Goal: Task Accomplishment & Management: Manage account settings

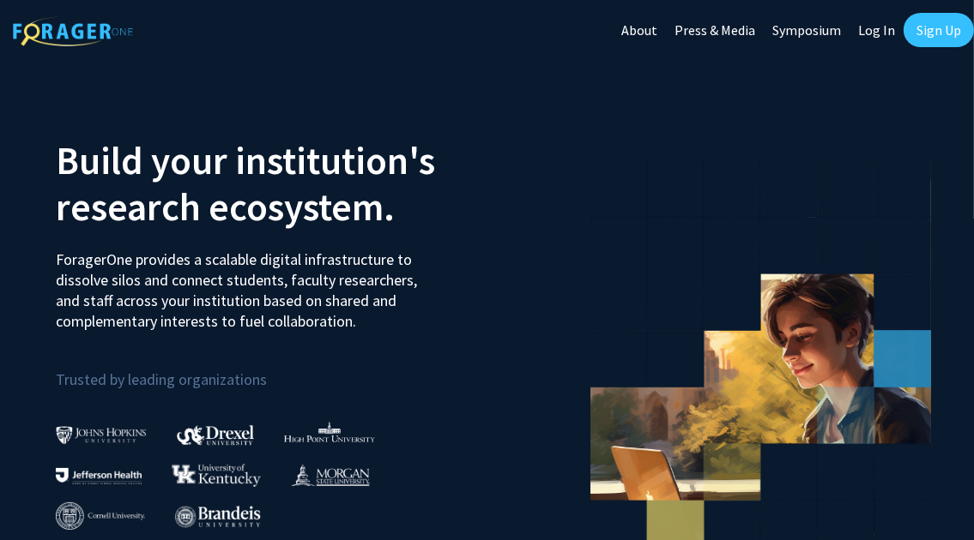
click at [876, 32] on link "Log In" at bounding box center [876, 30] width 54 height 60
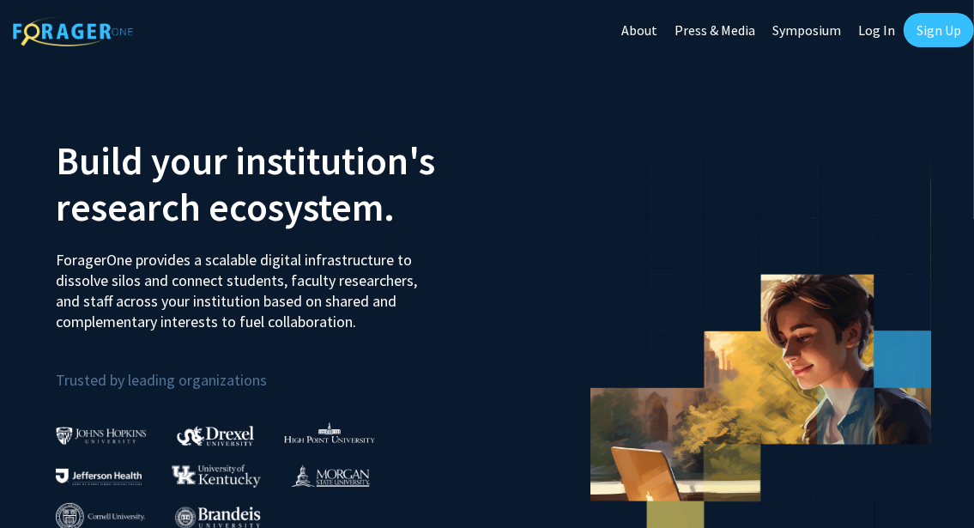
select select
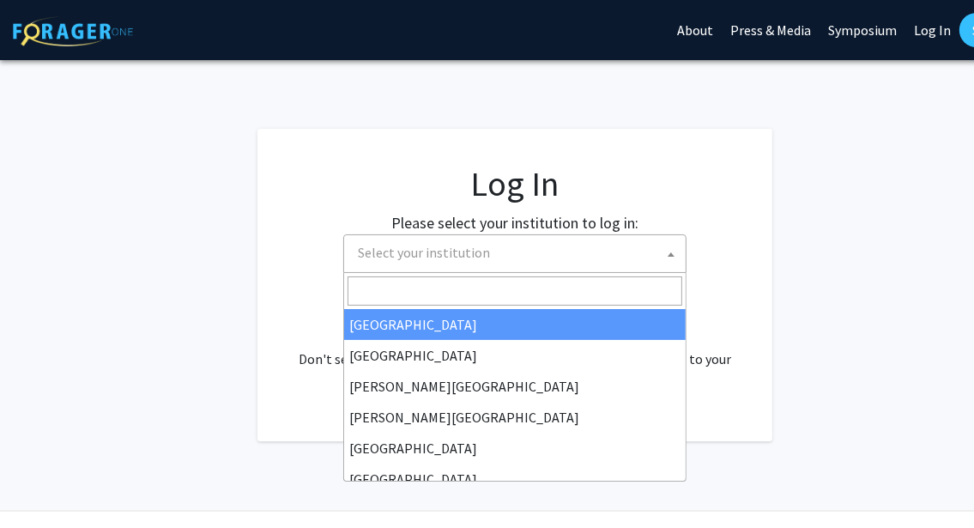
click at [422, 248] on span "Select your institution" at bounding box center [424, 252] width 132 height 17
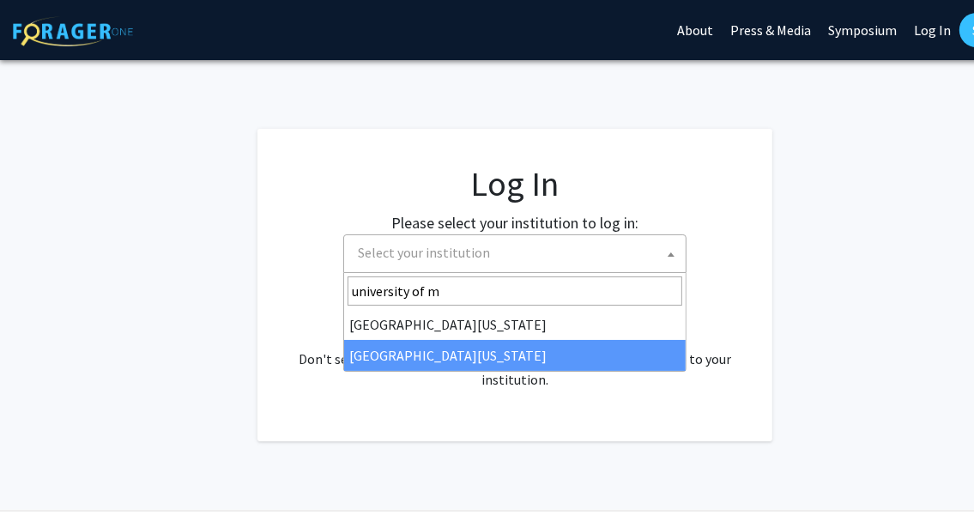
type input "university of m"
select select "33"
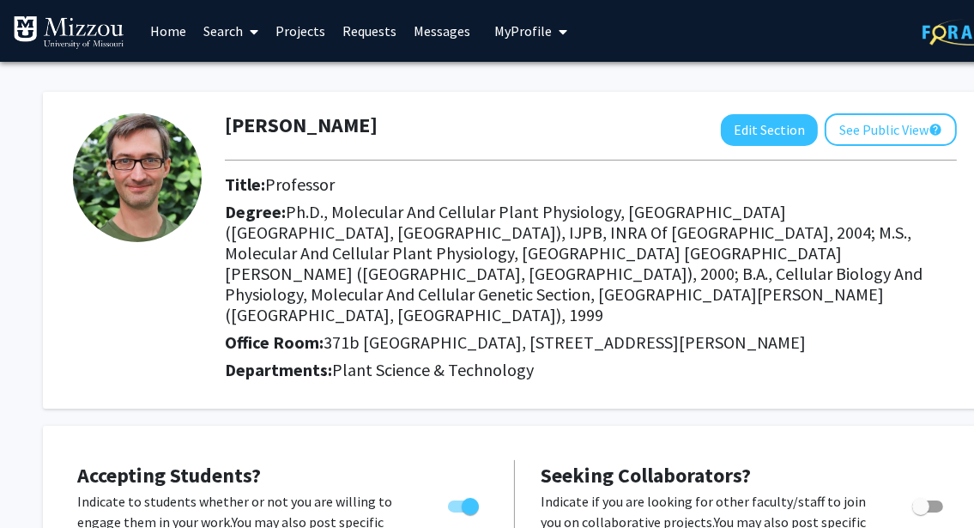
click at [881, 274] on h2 "Degree: Ph.D., Molecular And Cellular Plant Physiology, [GEOGRAPHIC_DATA] ([GEO…" at bounding box center [591, 264] width 732 height 124
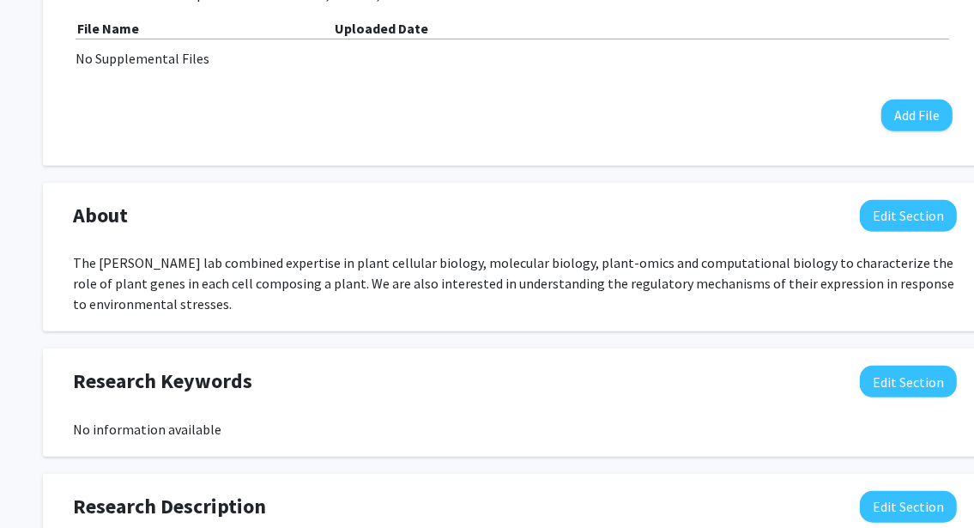
scroll to position [692, 0]
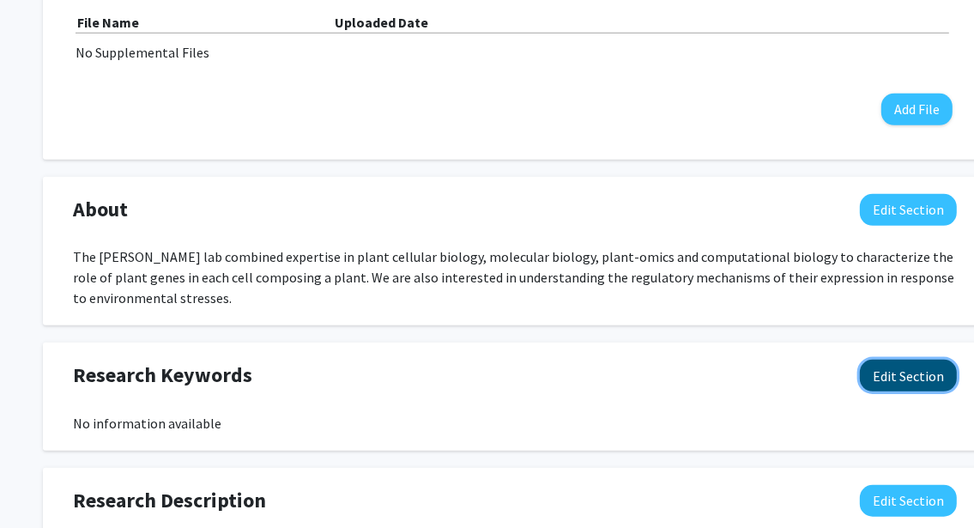
click at [913, 359] on button "Edit Section" at bounding box center [907, 375] width 97 height 32
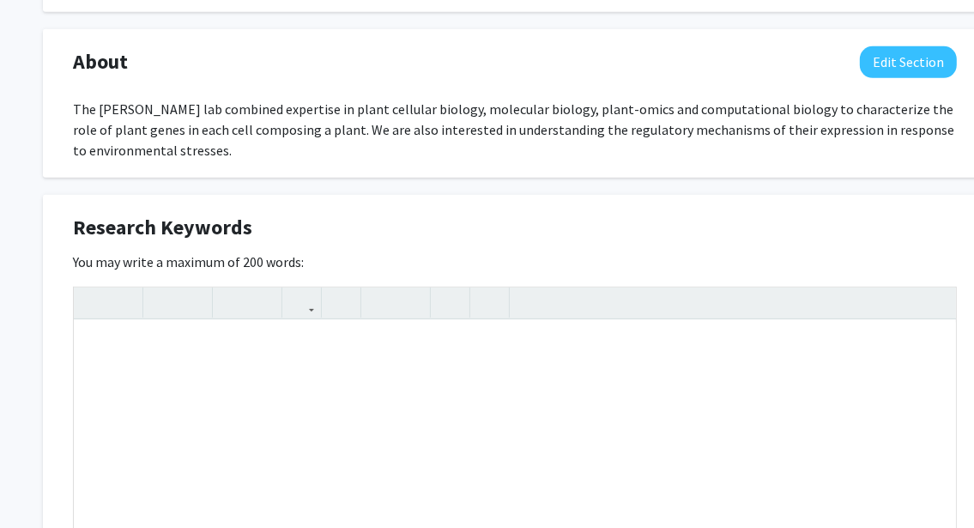
scroll to position [858, 0]
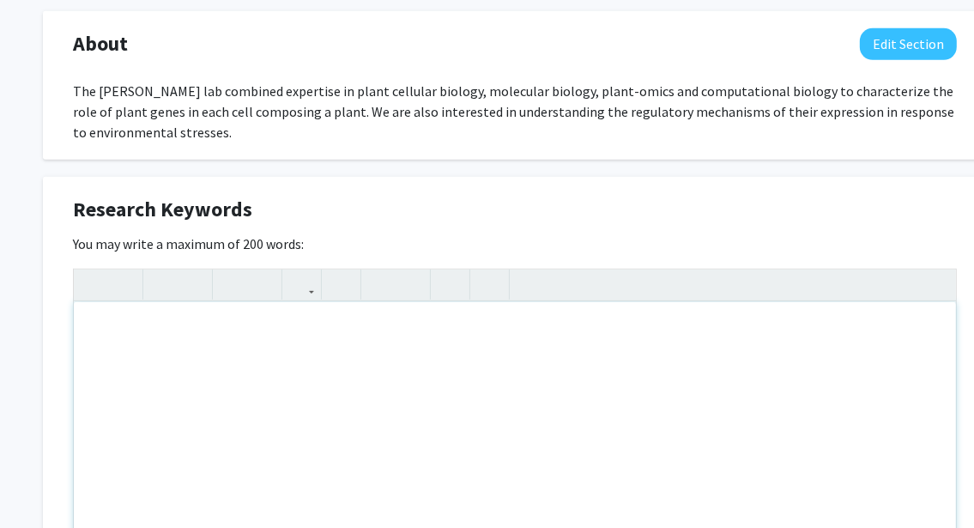
click at [605, 369] on div "Note to users with screen readers: Please deactivate our accessibility plugin f…" at bounding box center [515, 430] width 882 height 257
click at [98, 319] on p "single cell resolution biology" at bounding box center [514, 329] width 847 height 21
click at [423, 366] on div "Single cell resolution biology Legume genomics Nodulation" at bounding box center [515, 430] width 882 height 257
click at [262, 319] on p "Single cell resolution biology" at bounding box center [514, 329] width 847 height 21
click at [207, 422] on p "Spatial Biology" at bounding box center [514, 432] width 847 height 21
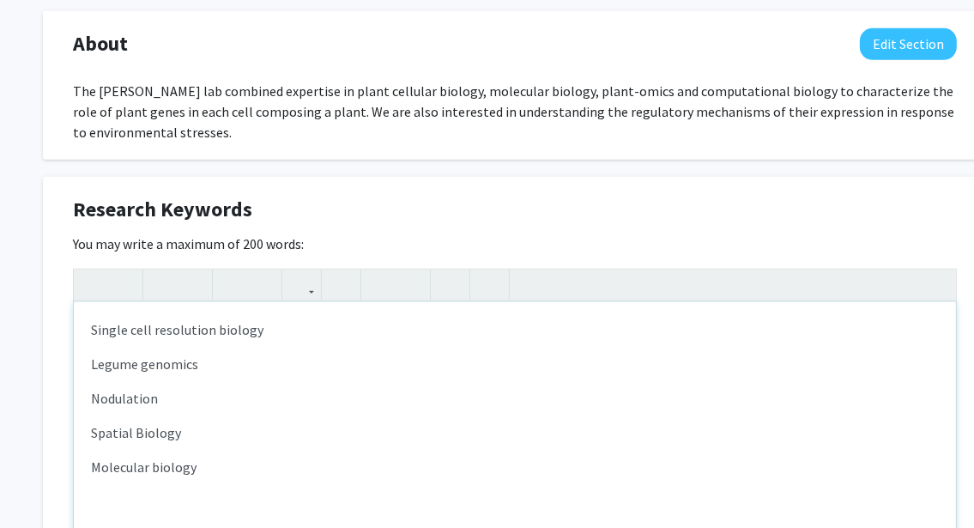
type textarea "<p>Single cell resolution biology</p><p>Legume genomics</p><p>Nodulation</p><p>…"
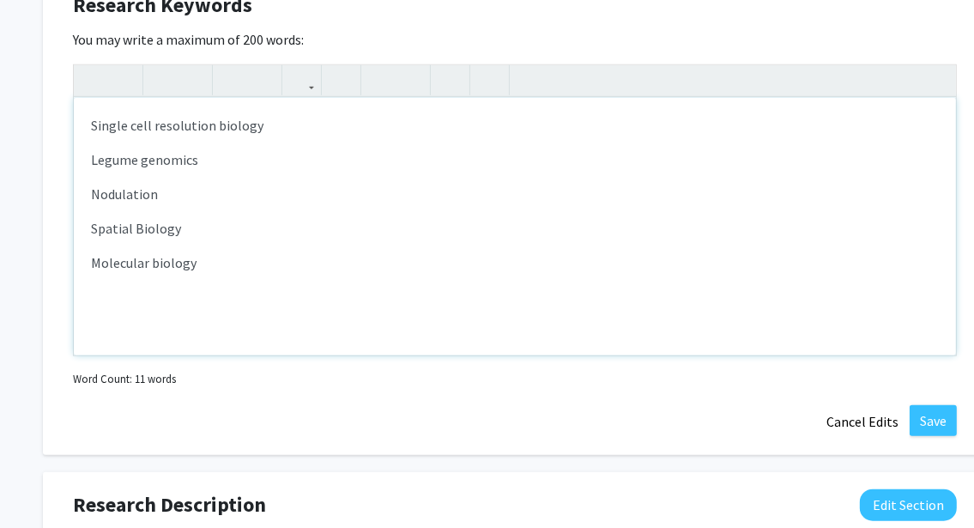
scroll to position [1095, 0]
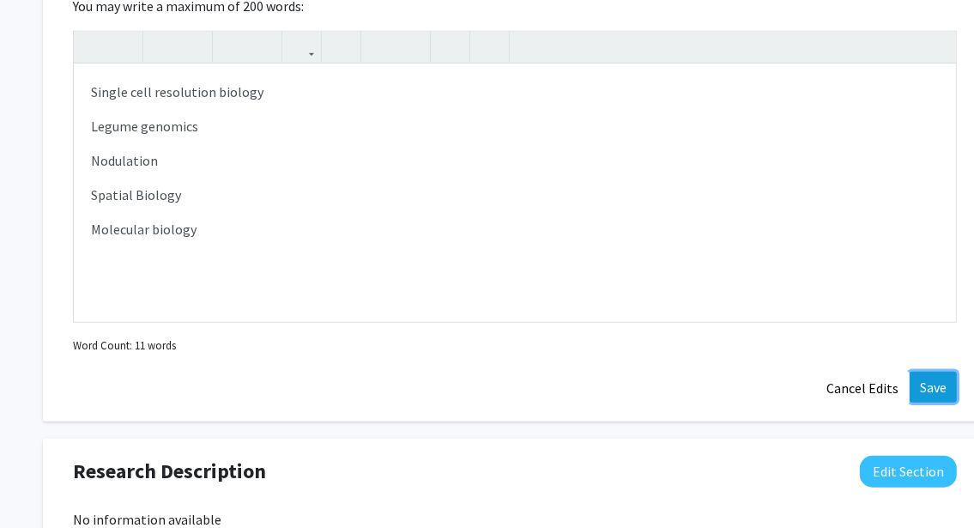
click at [922, 371] on button "Save" at bounding box center [932, 386] width 47 height 31
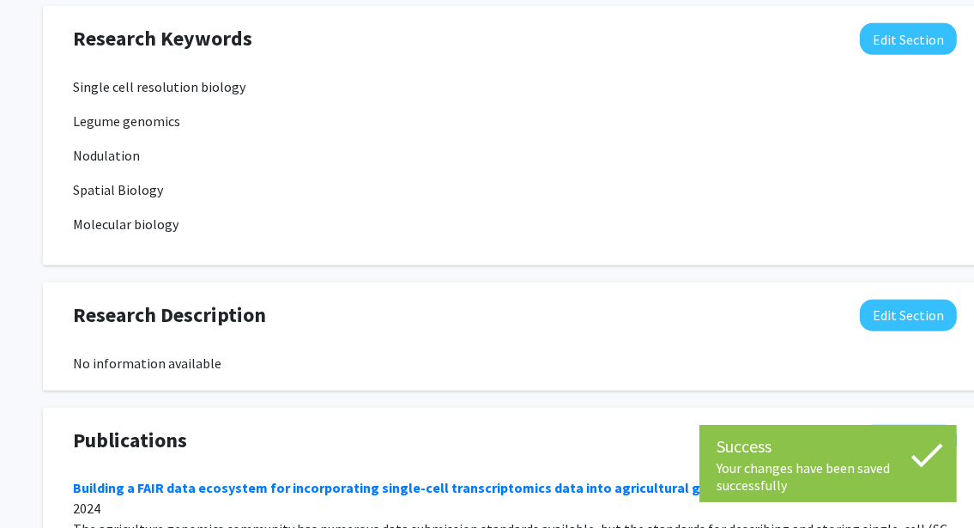
scroll to position [1034, 0]
